Goal: Task Accomplishment & Management: Manage account settings

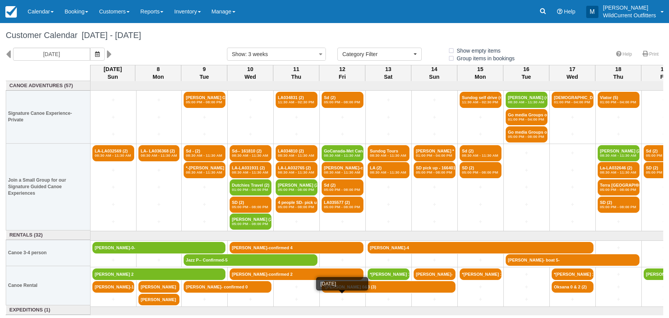
select select
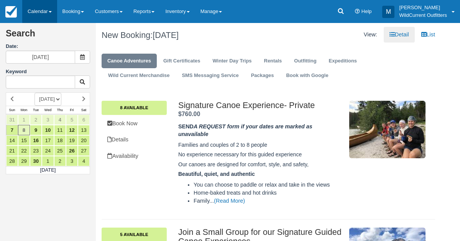
click at [40, 12] on link "Calendar" at bounding box center [39, 11] width 35 height 23
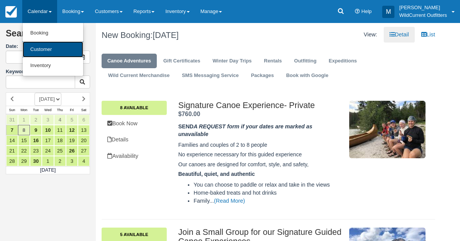
click at [43, 44] on link "Customer" at bounding box center [53, 49] width 61 height 16
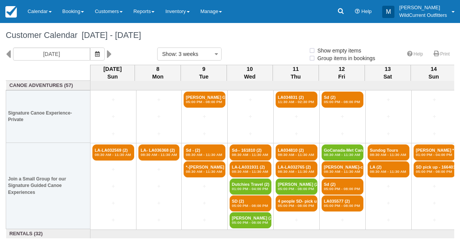
select select
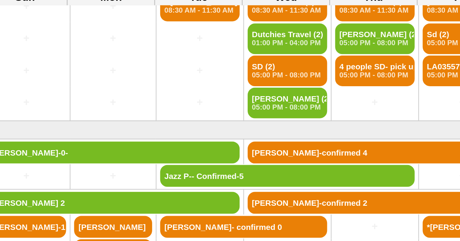
scroll to position [91, 0]
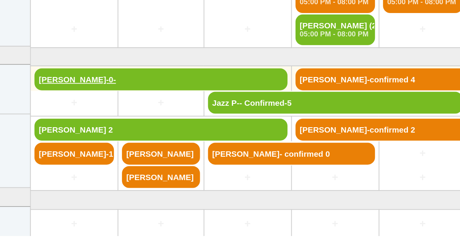
click at [101, 153] on link "[PERSON_NAME]-0-" at bounding box center [158, 156] width 133 height 12
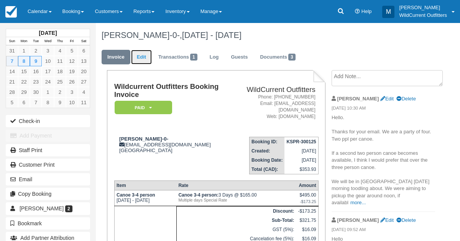
click at [144, 59] on link "Edit" at bounding box center [141, 57] width 21 height 15
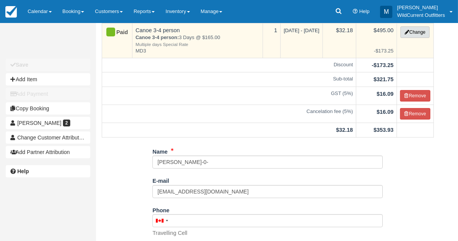
scroll to position [70, 0]
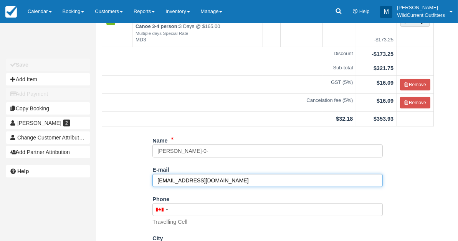
drag, startPoint x: 228, startPoint y: 178, endPoint x: 135, endPoint y: 177, distance: 92.8
click at [135, 177] on div "Name Jenny Lee-0- E-mail jennysanlee@gmail.com Did you mean ? Phone United Stat…" at bounding box center [267, 235] width 343 height 203
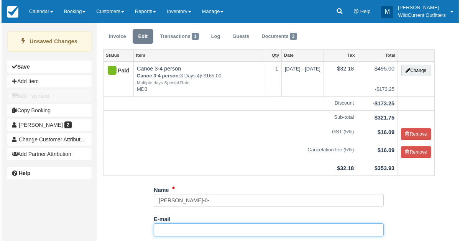
scroll to position [0, 0]
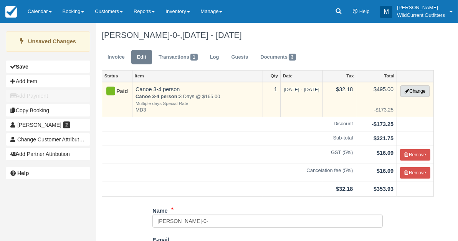
click at [413, 93] on button "Change" at bounding box center [414, 92] width 29 height 12
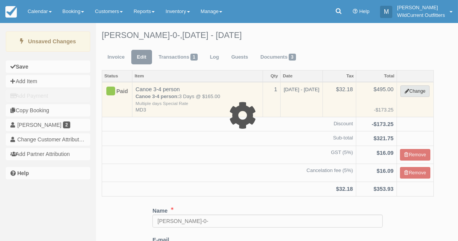
select select "7"
type input "495.00"
type input "MD3"
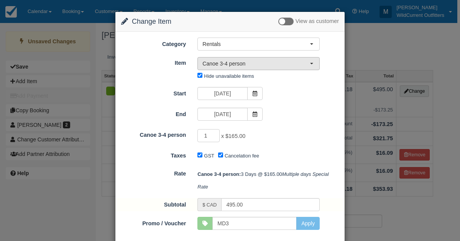
click at [313, 60] on button "Canoe 3-4 person" at bounding box center [259, 63] width 122 height 13
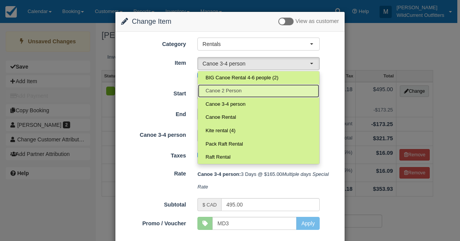
click at [252, 87] on link "Canoe 2 Person" at bounding box center [259, 90] width 122 height 13
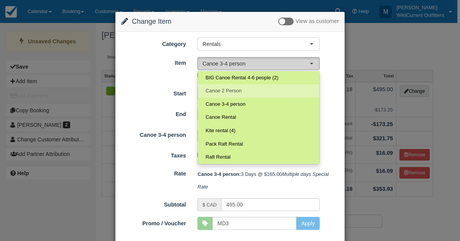
select select "64"
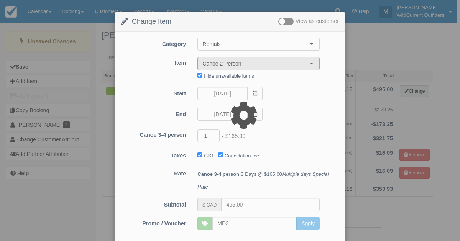
type input "285.00"
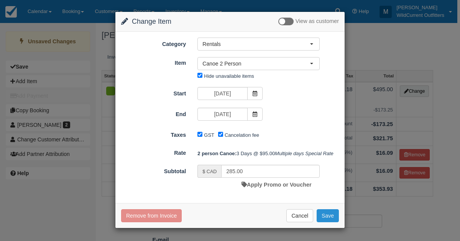
click at [331, 222] on button "Save" at bounding box center [328, 215] width 22 height 13
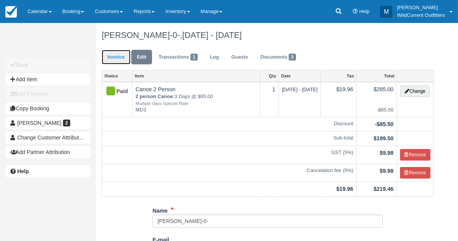
click at [114, 60] on link "Invoice" at bounding box center [116, 57] width 29 height 15
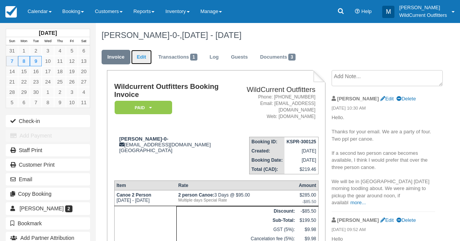
click at [145, 60] on link "Edit" at bounding box center [141, 57] width 21 height 15
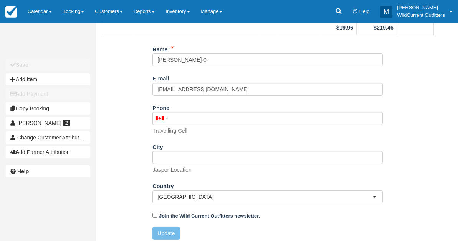
scroll to position [164, 0]
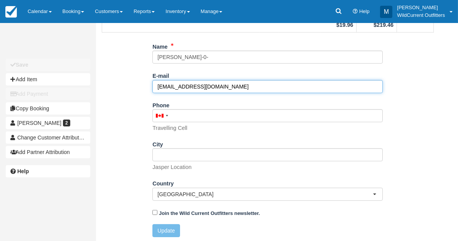
drag, startPoint x: 219, startPoint y: 81, endPoint x: 154, endPoint y: 85, distance: 64.9
click at [154, 85] on input "[EMAIL_ADDRESS][DOMAIN_NAME]" at bounding box center [267, 86] width 230 height 13
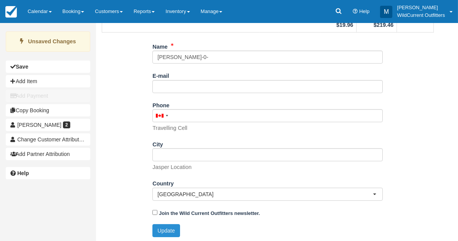
click at [161, 227] on button "Update" at bounding box center [165, 230] width 27 height 13
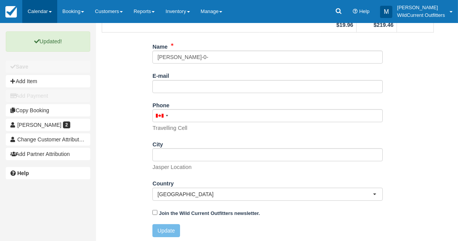
click at [34, 16] on link "Calendar" at bounding box center [39, 11] width 35 height 23
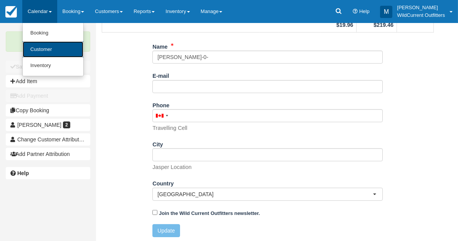
click at [35, 45] on link "Customer" at bounding box center [53, 49] width 61 height 16
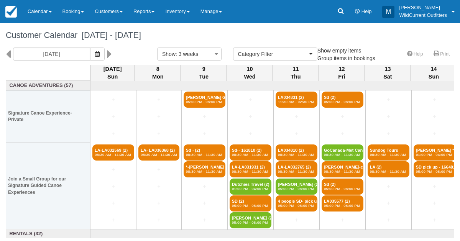
select select
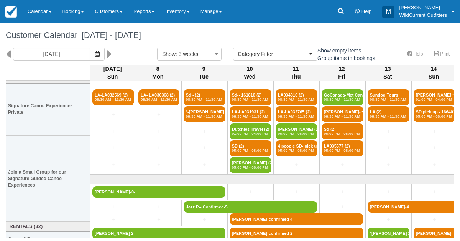
scroll to position [106, 0]
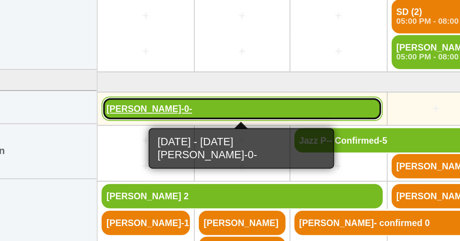
click at [103, 137] on link "[PERSON_NAME]-0-" at bounding box center [158, 141] width 133 height 12
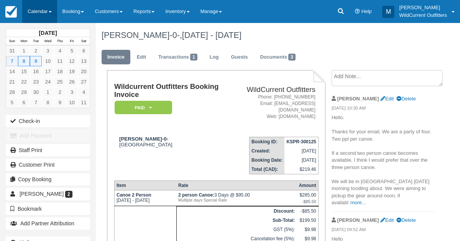
click at [46, 14] on link "Calendar" at bounding box center [39, 11] width 35 height 23
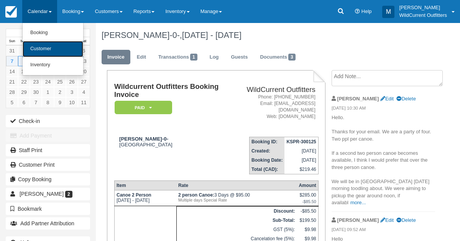
click at [48, 51] on link "Customer" at bounding box center [53, 49] width 61 height 16
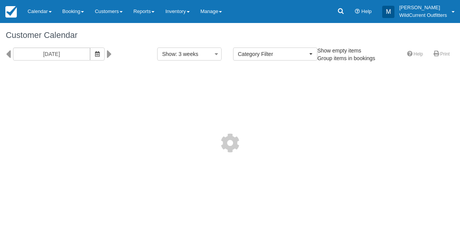
select select
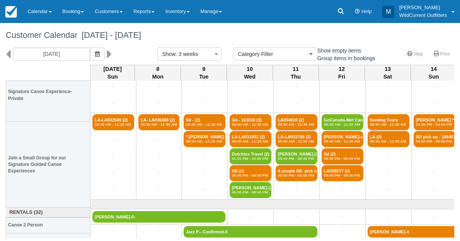
scroll to position [106, 0]
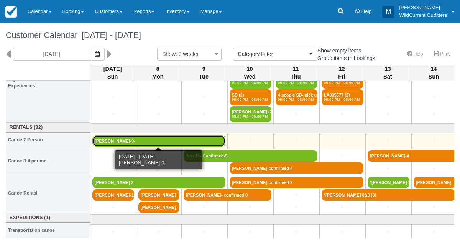
click at [141, 141] on link "[PERSON_NAME]-0-" at bounding box center [158, 141] width 133 height 12
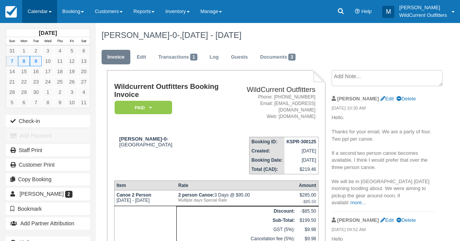
click at [35, 15] on link "Calendar" at bounding box center [39, 11] width 35 height 23
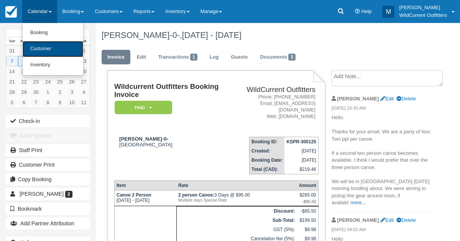
click at [38, 49] on link "Customer" at bounding box center [53, 49] width 61 height 16
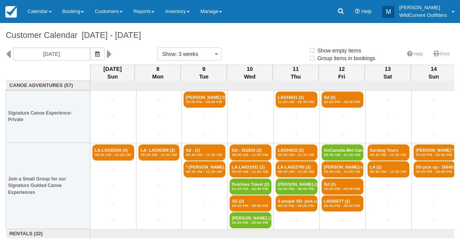
select select
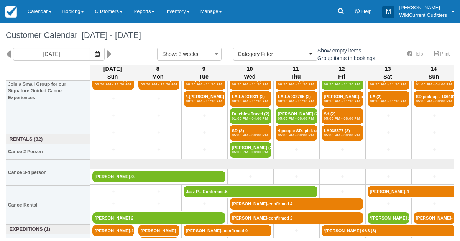
scroll to position [106, 0]
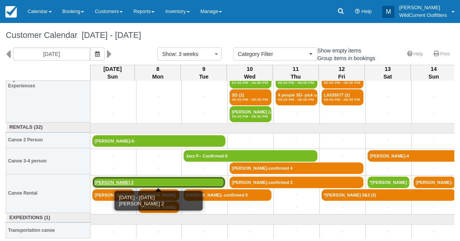
click at [106, 178] on link "Jenny Lee 2" at bounding box center [158, 183] width 133 height 12
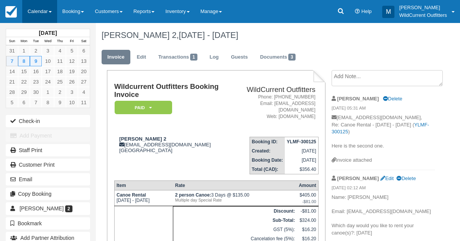
click at [32, 16] on link "Calendar" at bounding box center [39, 11] width 35 height 23
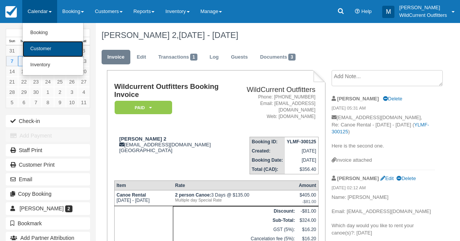
click at [35, 46] on link "Customer" at bounding box center [53, 49] width 61 height 16
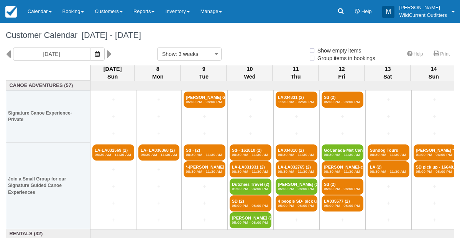
select select
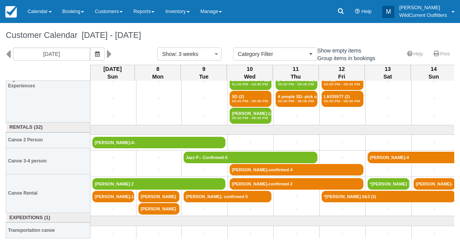
scroll to position [106, 0]
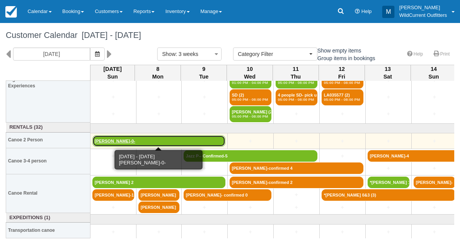
click at [113, 137] on link "Jenny Lee-0-" at bounding box center [158, 141] width 133 height 12
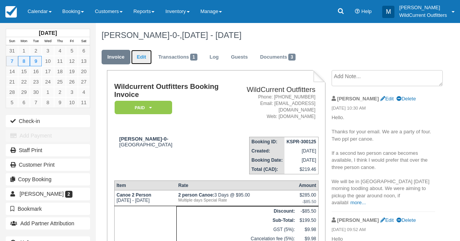
click at [145, 55] on link "Edit" at bounding box center [141, 57] width 21 height 15
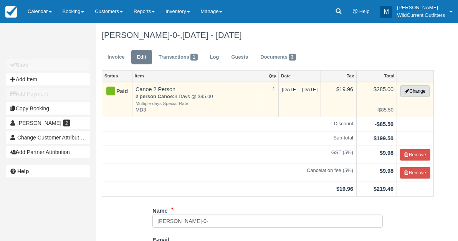
click at [420, 86] on button "Change" at bounding box center [414, 92] width 29 height 12
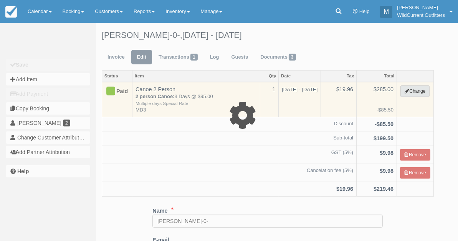
select select "7"
type input "285.00"
type input "MD3"
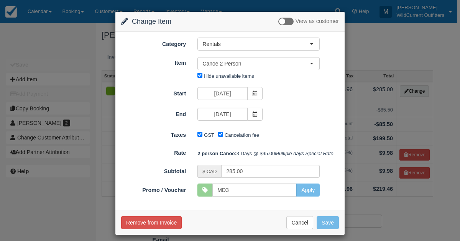
click at [376, 39] on div "Change Item Add Item View as customer Category Rentals Canoe Adventures Gift Ce…" at bounding box center [230, 120] width 460 height 241
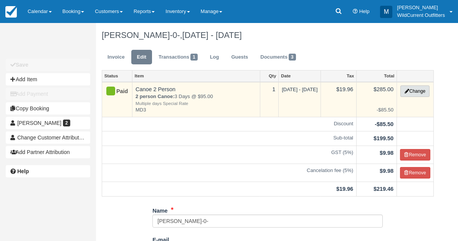
click at [403, 88] on button "Change" at bounding box center [414, 92] width 29 height 12
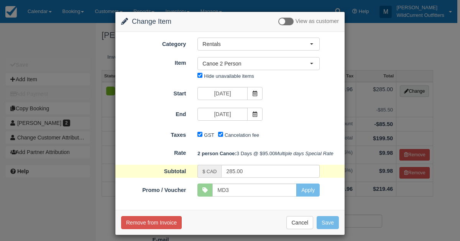
click at [405, 57] on div "Change Item Add Item View as customer Category Rentals Canoe Adventures Gift Ce…" at bounding box center [230, 120] width 460 height 241
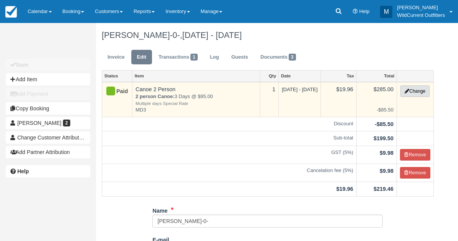
click at [421, 86] on button "Change" at bounding box center [414, 92] width 29 height 12
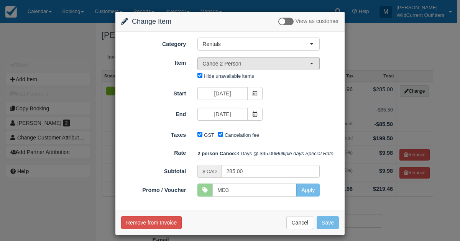
click at [313, 61] on button "Canoe 2 Person" at bounding box center [259, 63] width 122 height 13
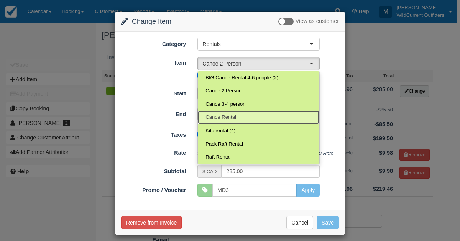
click at [260, 120] on link "Canoe Rental" at bounding box center [259, 117] width 122 height 13
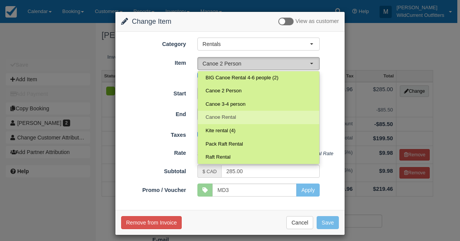
select select "26"
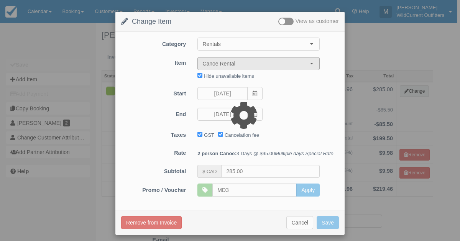
type input "405.00"
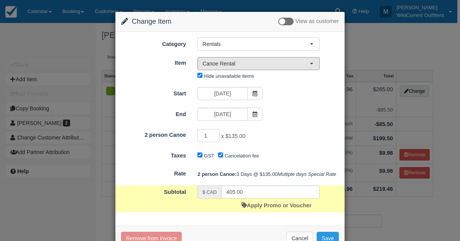
scroll to position [33, 0]
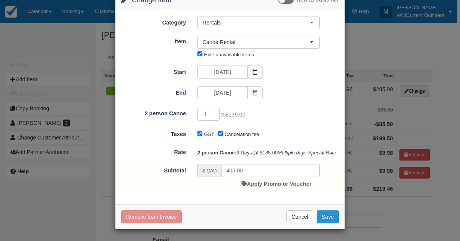
click at [326, 215] on button "Save" at bounding box center [328, 217] width 22 height 13
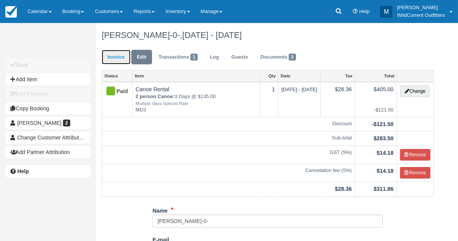
click at [122, 61] on link "Invoice" at bounding box center [116, 57] width 29 height 15
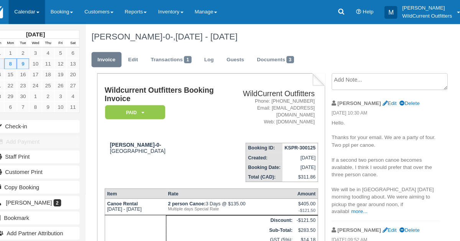
click at [33, 16] on link "Calendar" at bounding box center [39, 11] width 35 height 23
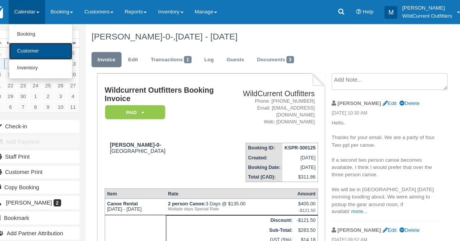
click at [35, 43] on link "Customer" at bounding box center [53, 49] width 61 height 16
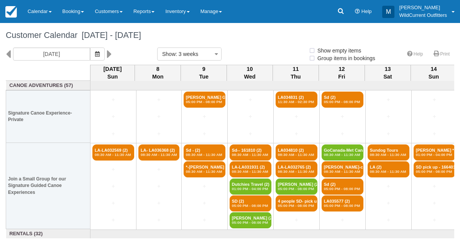
select select
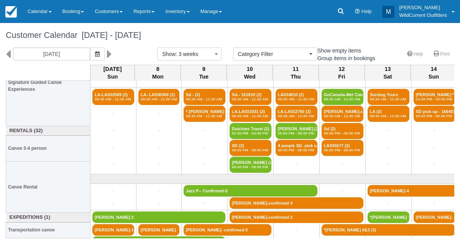
scroll to position [103, 0]
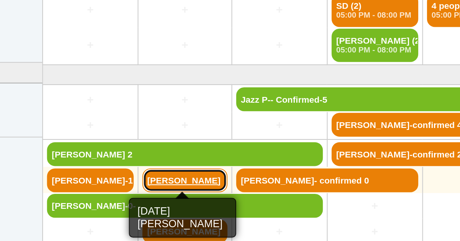
click at [156, 181] on link "Mathilde Duchemin" at bounding box center [158, 183] width 41 height 12
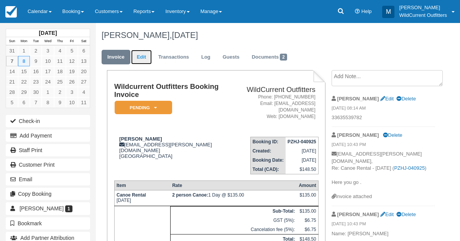
click at [141, 54] on link "Edit" at bounding box center [141, 57] width 21 height 15
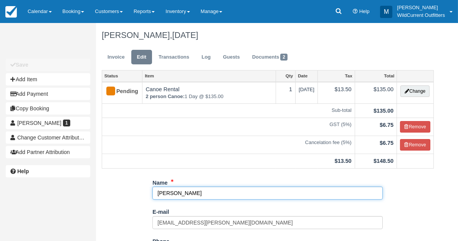
click at [178, 193] on input "[PERSON_NAME]" at bounding box center [267, 193] width 230 height 13
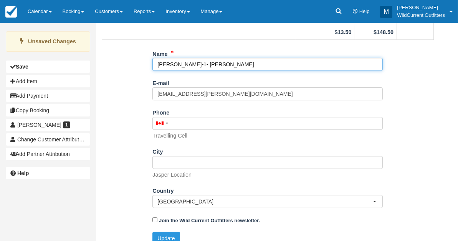
scroll to position [137, 0]
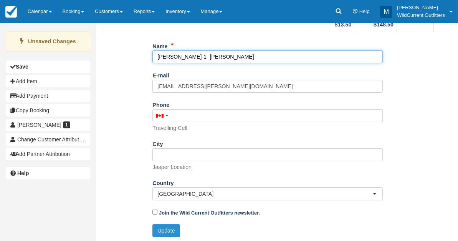
type input "[PERSON_NAME]-1- [PERSON_NAME]"
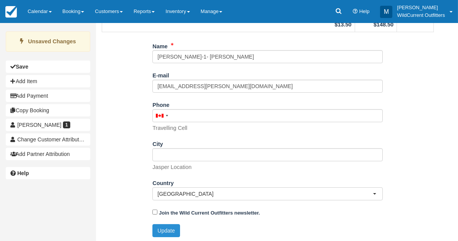
click at [158, 225] on button "Update" at bounding box center [165, 230] width 27 height 13
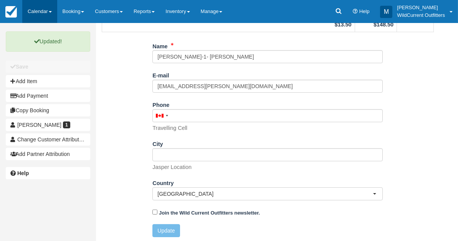
click at [32, 8] on link "Calendar" at bounding box center [39, 11] width 35 height 23
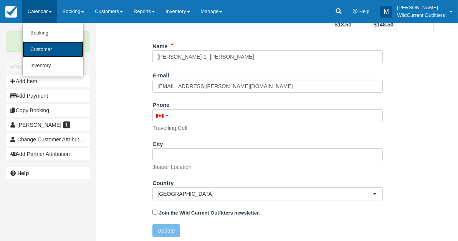
click at [37, 45] on link "Customer" at bounding box center [53, 49] width 61 height 16
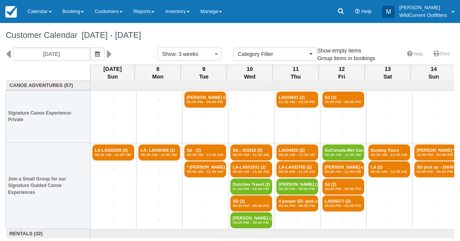
select select
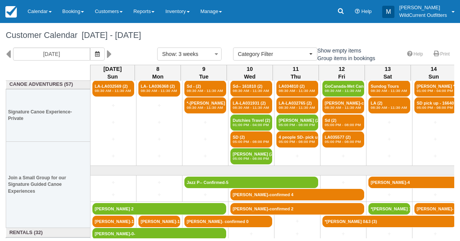
scroll to position [103, 0]
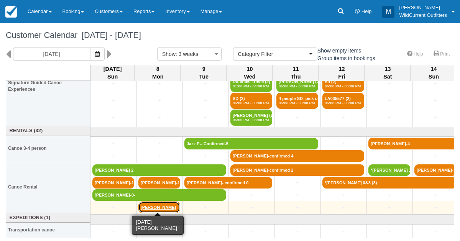
click at [148, 202] on link "[PERSON_NAME]" at bounding box center [159, 208] width 42 height 12
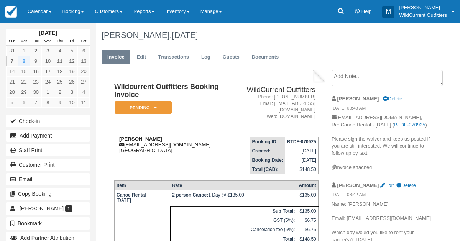
click at [152, 136] on div "Avneet Kaur kauravneet002@gmail.com Canada" at bounding box center [171, 144] width 115 height 17
click at [142, 55] on link "Edit" at bounding box center [141, 57] width 21 height 15
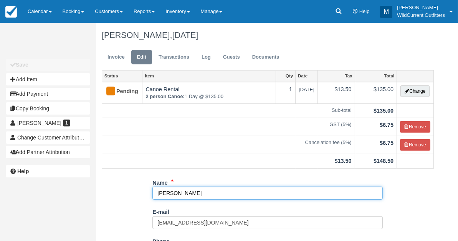
click at [188, 194] on input "Avneet Kaur" at bounding box center [267, 193] width 230 height 13
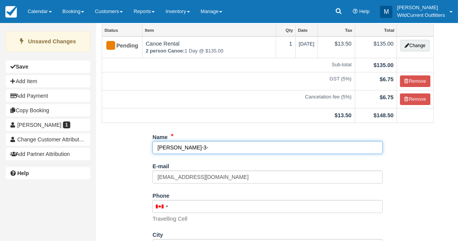
scroll to position [137, 0]
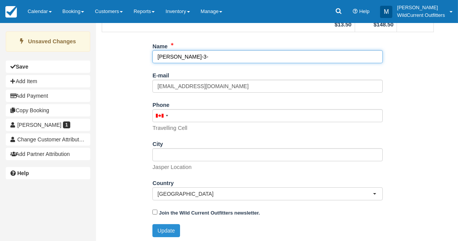
type input "Avneet Kaur-3-"
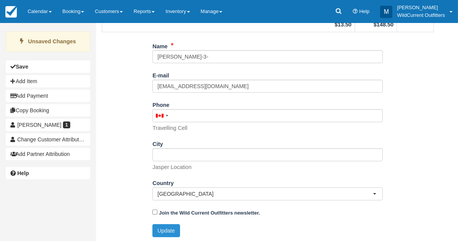
click at [166, 228] on button "Update" at bounding box center [165, 230] width 27 height 13
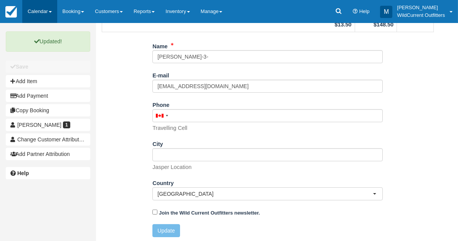
click at [42, 9] on link "Calendar" at bounding box center [39, 11] width 35 height 23
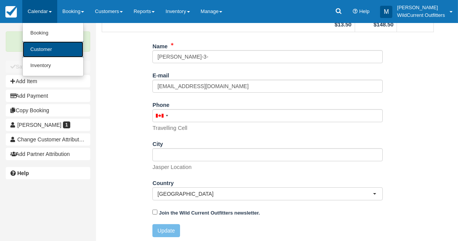
click at [41, 46] on link "Customer" at bounding box center [53, 49] width 61 height 16
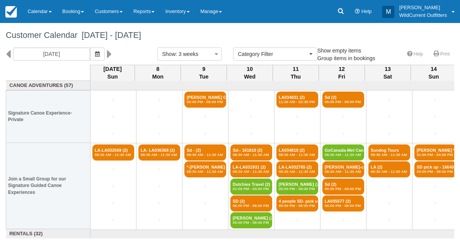
select select
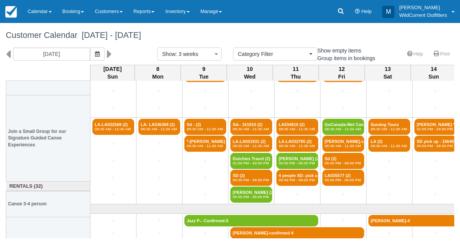
scroll to position [103, 0]
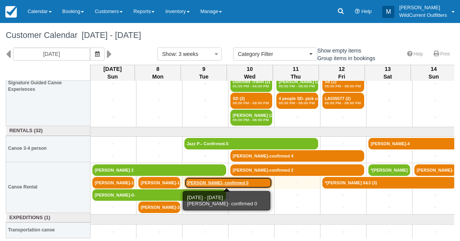
click at [217, 181] on link "Jun Li- confirmed 0" at bounding box center [228, 183] width 88 height 12
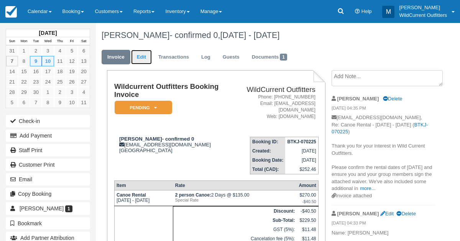
click at [141, 54] on link "Edit" at bounding box center [141, 57] width 21 height 15
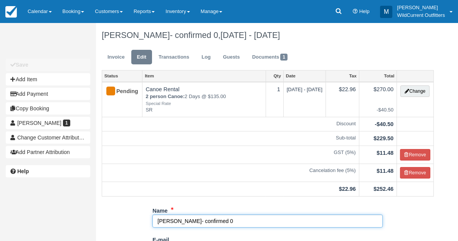
click at [204, 219] on input "[PERSON_NAME]- confirmed 0" at bounding box center [267, 221] width 230 height 13
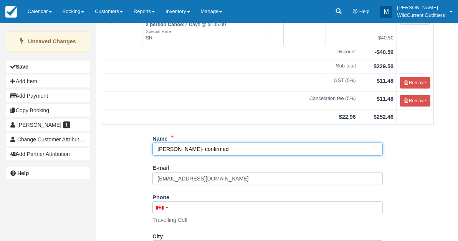
scroll to position [165, 0]
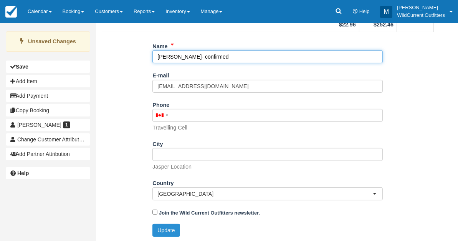
type input "[PERSON_NAME]- confirmed"
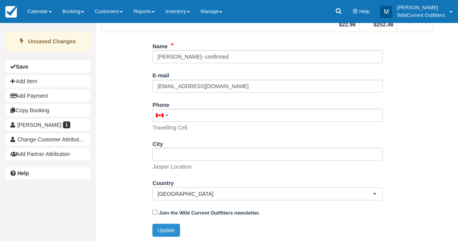
click at [156, 224] on button "Update" at bounding box center [165, 230] width 27 height 13
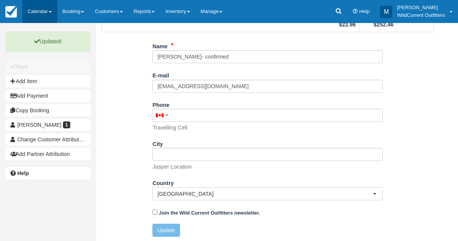
click at [38, 10] on link "Calendar" at bounding box center [39, 11] width 35 height 23
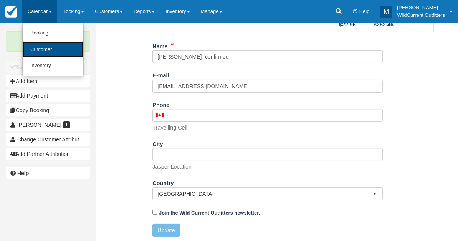
click at [37, 44] on link "Customer" at bounding box center [53, 49] width 61 height 16
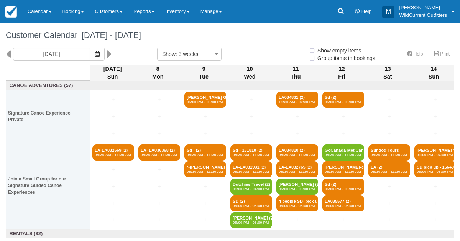
select select
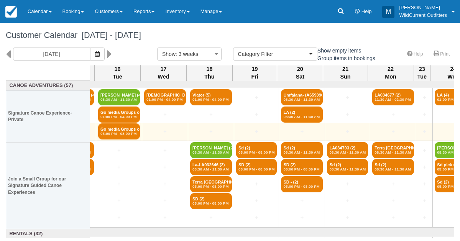
scroll to position [0, 408]
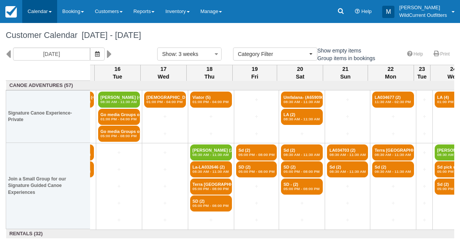
click at [40, 10] on link "Calendar" at bounding box center [39, 11] width 35 height 23
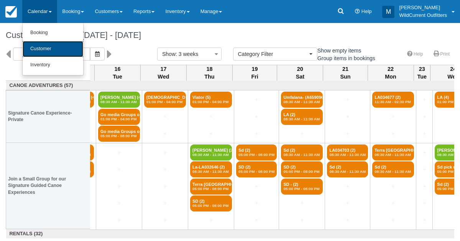
click at [38, 44] on link "Customer" at bounding box center [53, 49] width 61 height 16
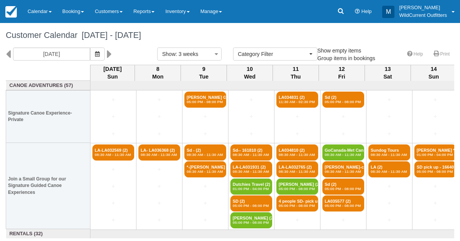
select select
